Goal: Task Accomplishment & Management: Manage account settings

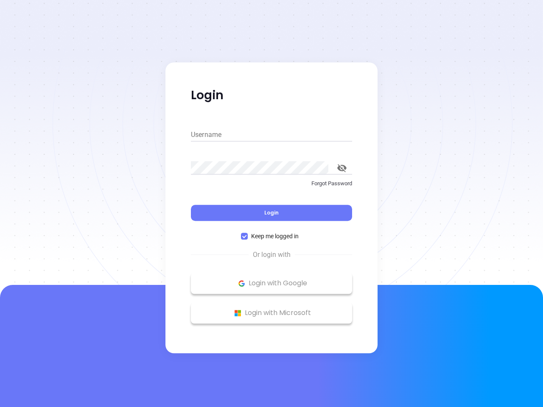
click at [272, 204] on div "Login" at bounding box center [271, 208] width 161 height 26
click at [272, 135] on input "Username" at bounding box center [271, 135] width 161 height 14
click at [342, 168] on icon "toggle password visibility" at bounding box center [341, 168] width 9 height 8
click at [272, 213] on span "Login" at bounding box center [271, 212] width 14 height 7
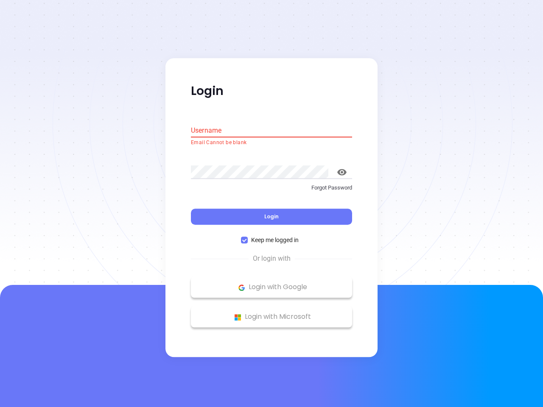
click at [272, 236] on span "Keep me logged in" at bounding box center [275, 240] width 54 height 9
click at [248, 237] on input "Keep me logged in" at bounding box center [244, 240] width 7 height 7
checkbox input "false"
click at [272, 283] on p "Login with Google" at bounding box center [271, 287] width 153 height 13
click at [272, 313] on p "Login with Microsoft" at bounding box center [271, 317] width 153 height 13
